Goal: Task Accomplishment & Management: Complete application form

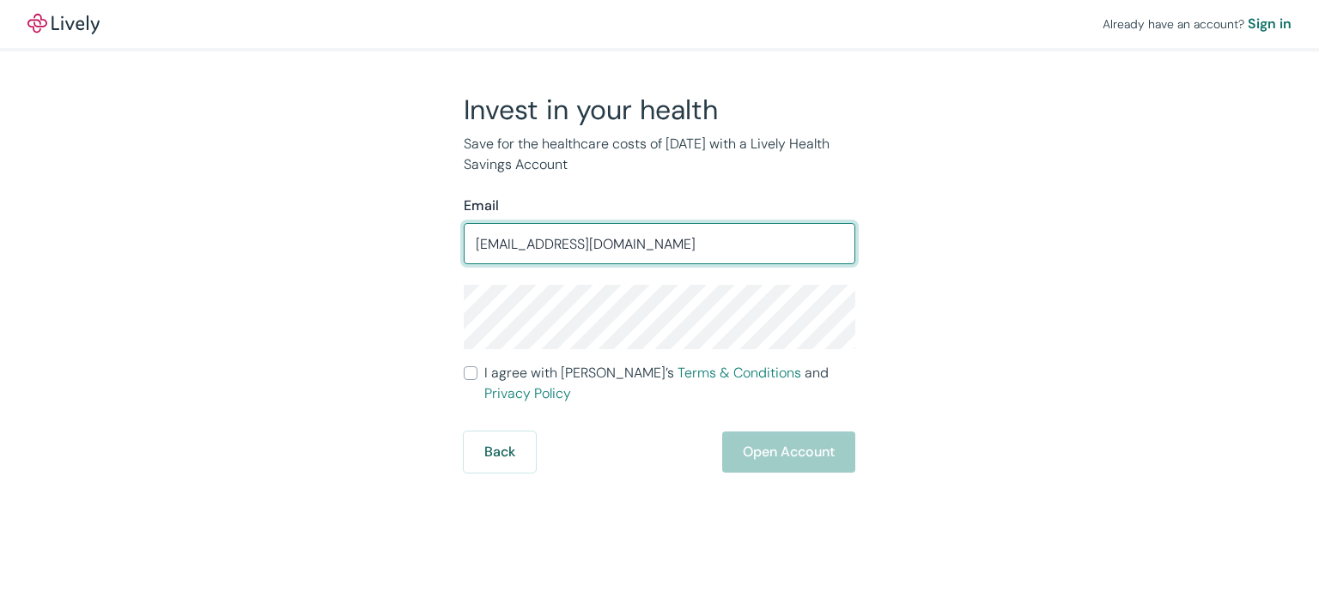
type input "[EMAIL_ADDRESS][DOMAIN_NAME]"
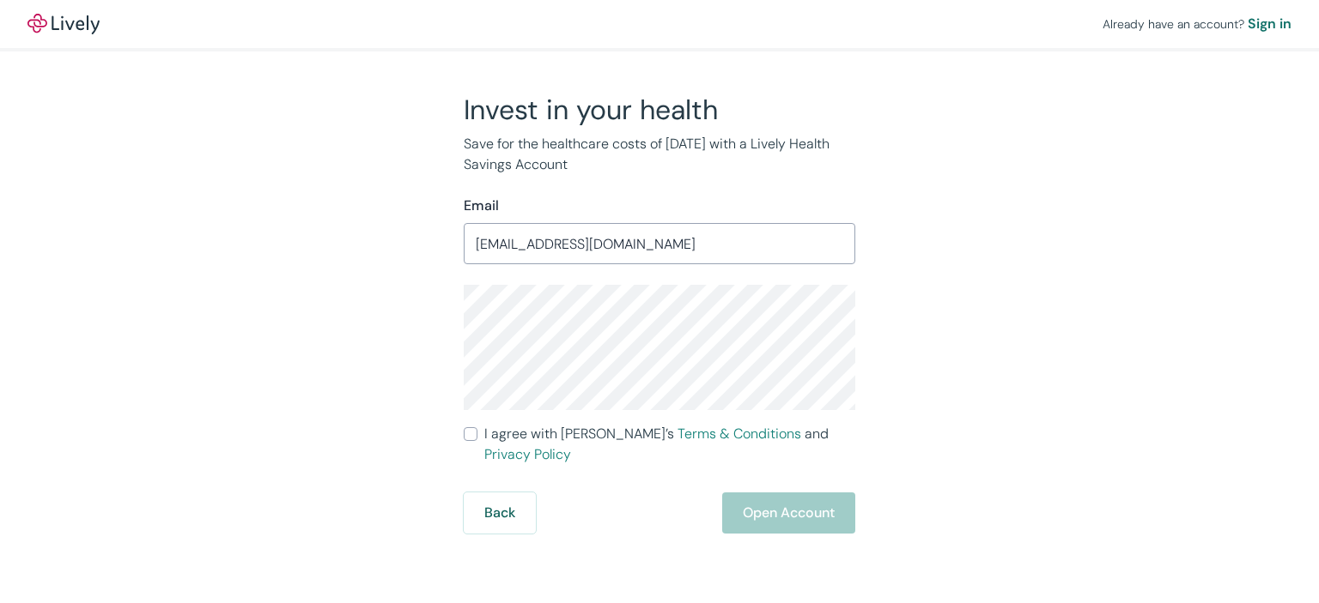
click at [802, 496] on div "Back Open Account" at bounding box center [659, 513] width 391 height 41
click at [652, 520] on div "Already have an account? Sign in Invest in your health Save for the healthcare …" at bounding box center [659, 301] width 1319 height 603
click at [470, 433] on input "I agree with Lively’s Terms & Conditions and Privacy Policy" at bounding box center [471, 435] width 14 height 14
checkbox input "true"
click at [738, 493] on button "Open Account" at bounding box center [788, 513] width 133 height 41
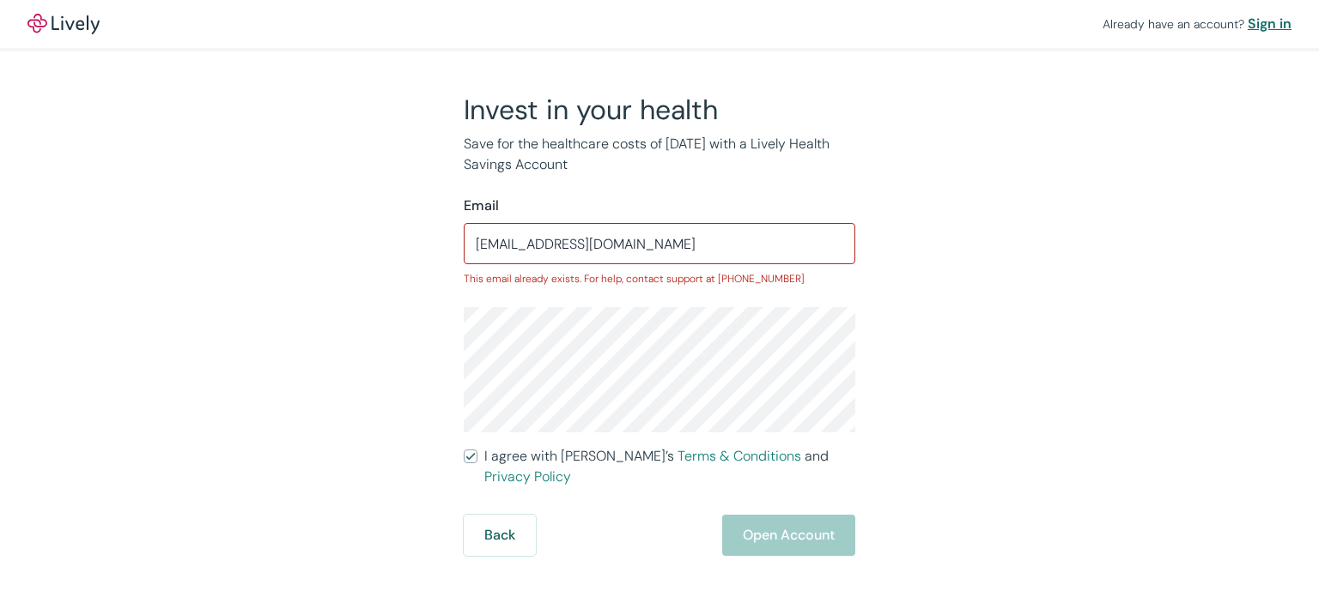
click at [1270, 26] on div "Sign in" at bounding box center [1269, 24] width 44 height 21
